Goal: Transaction & Acquisition: Purchase product/service

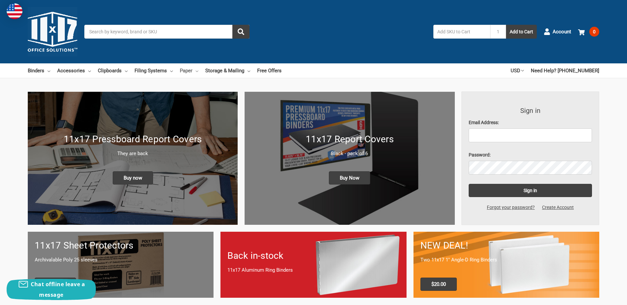
click at [193, 74] on link "Paper" at bounding box center [189, 70] width 19 height 15
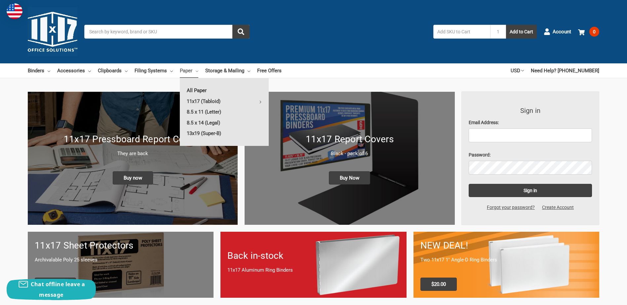
click at [199, 90] on link "All Paper" at bounding box center [224, 90] width 89 height 11
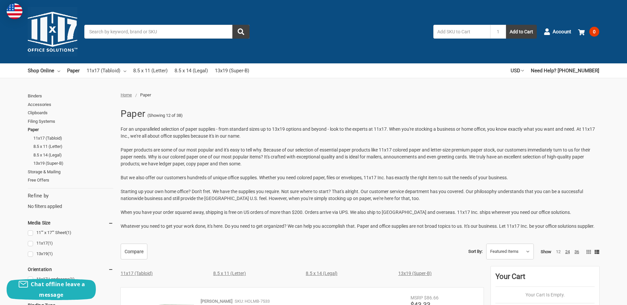
click at [107, 33] on input "Search" at bounding box center [166, 32] width 165 height 14
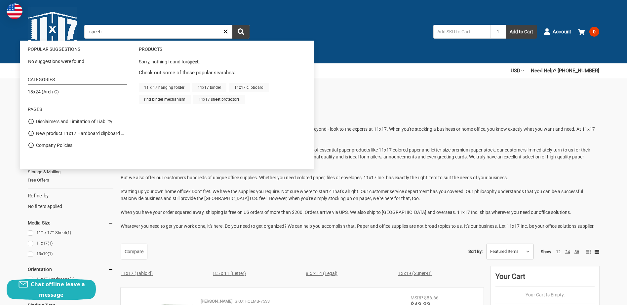
type input "spectro"
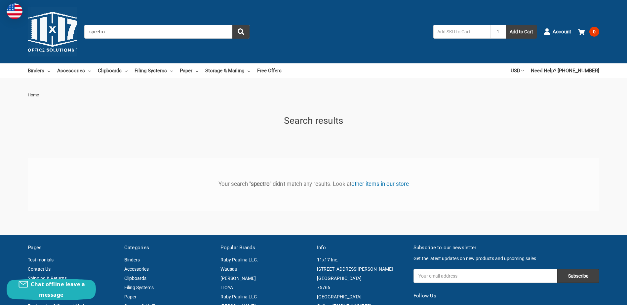
drag, startPoint x: 108, startPoint y: 31, endPoint x: 54, endPoint y: 28, distance: 54.3
click at [55, 28] on div "Toggle menu Search spectro 1 Add to Cart Account 0 Your Cart Your Cart Is Empty…" at bounding box center [313, 31] width 627 height 63
click at [123, 33] on input "spectro" at bounding box center [166, 32] width 165 height 14
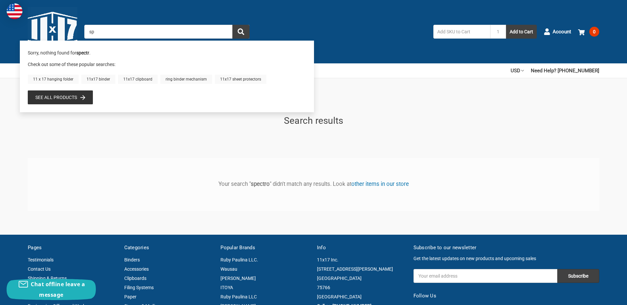
type input "s"
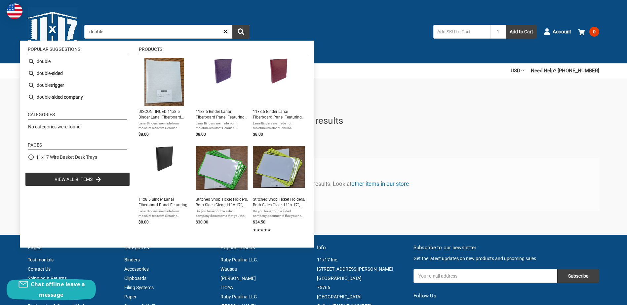
type input "double a"
